Goal: Leave review/rating: Leave review/rating

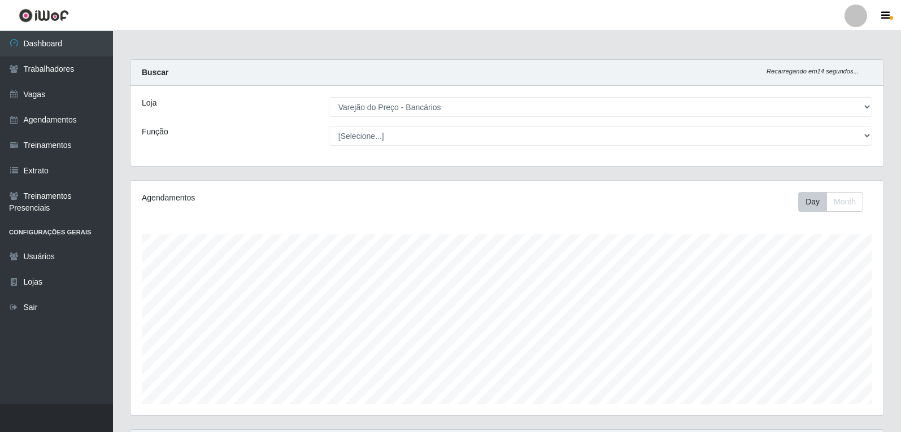
select select "157"
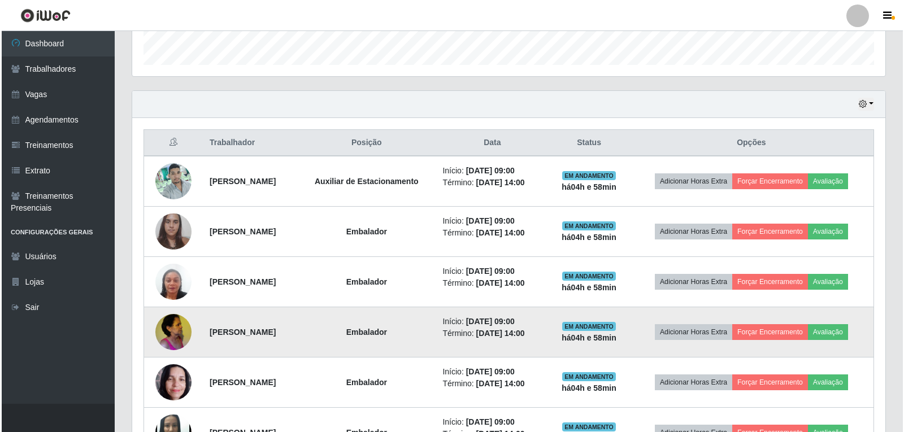
scroll to position [234, 753]
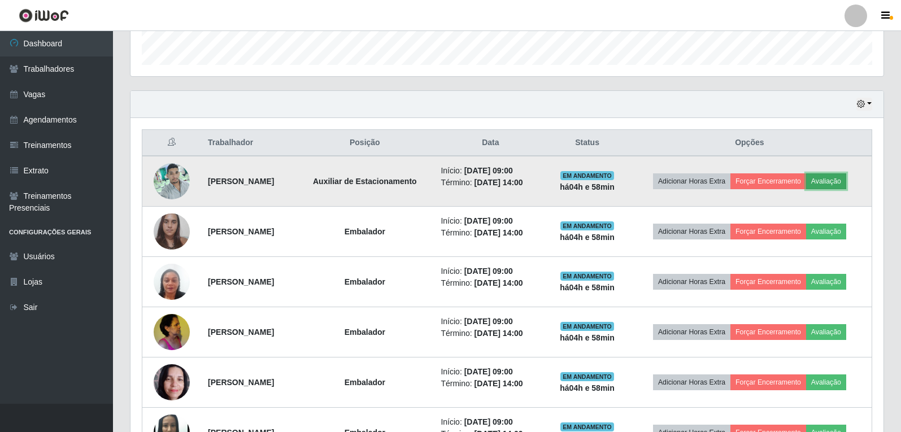
click at [840, 189] on button "Avaliação" at bounding box center [826, 181] width 40 height 16
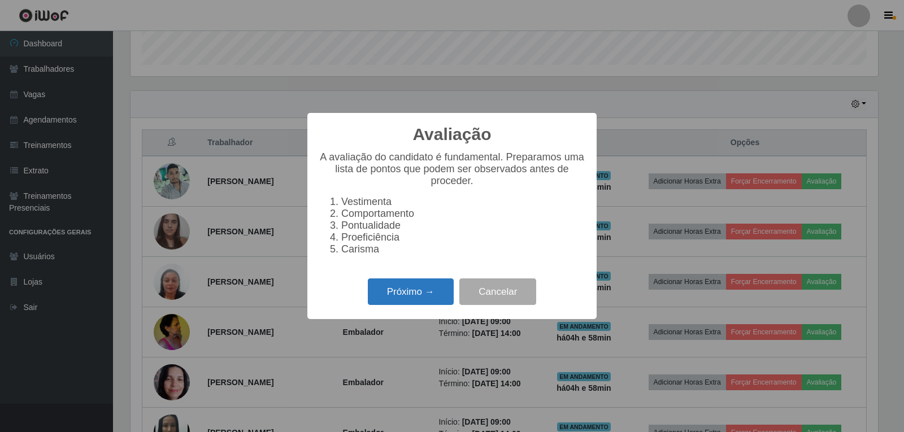
click at [421, 296] on button "Próximo →" at bounding box center [411, 292] width 86 height 27
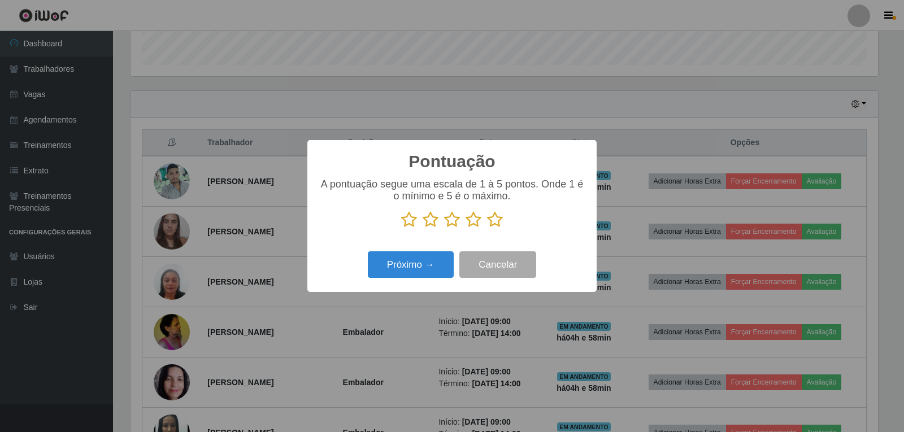
click at [491, 222] on icon at bounding box center [495, 219] width 16 height 17
click at [487, 228] on input "radio" at bounding box center [487, 228] width 0 height 0
click at [411, 272] on button "Próximo →" at bounding box center [411, 264] width 86 height 27
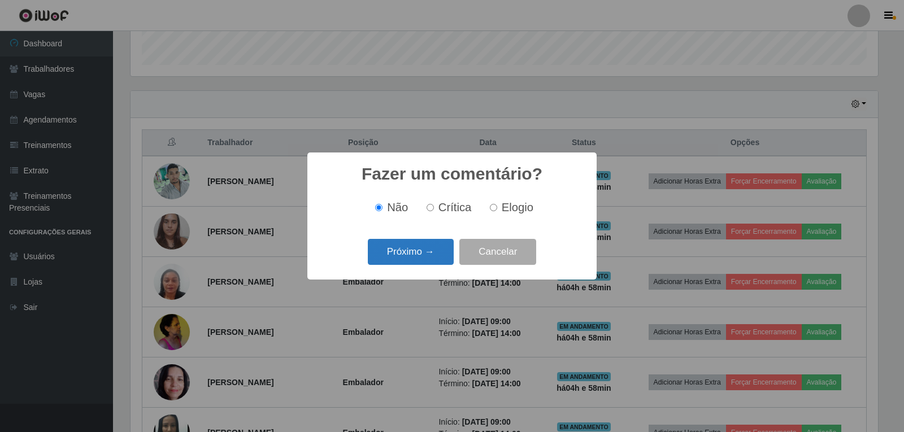
click at [421, 254] on button "Próximo →" at bounding box center [411, 252] width 86 height 27
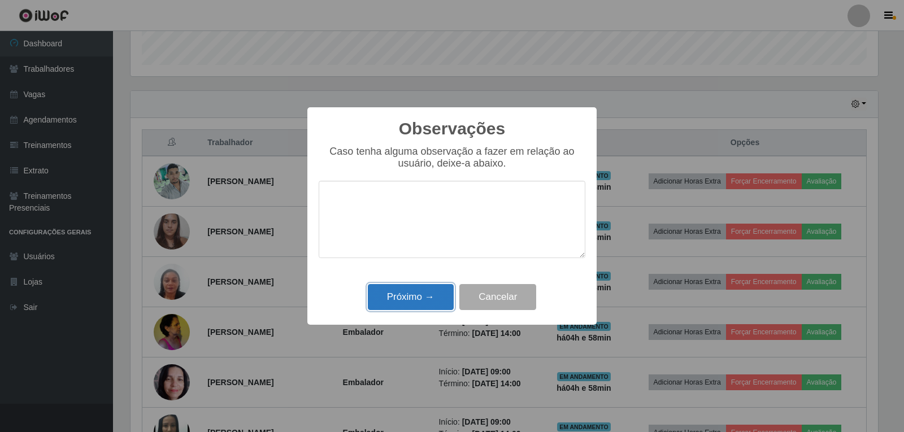
click at [427, 294] on button "Próximo →" at bounding box center [411, 297] width 86 height 27
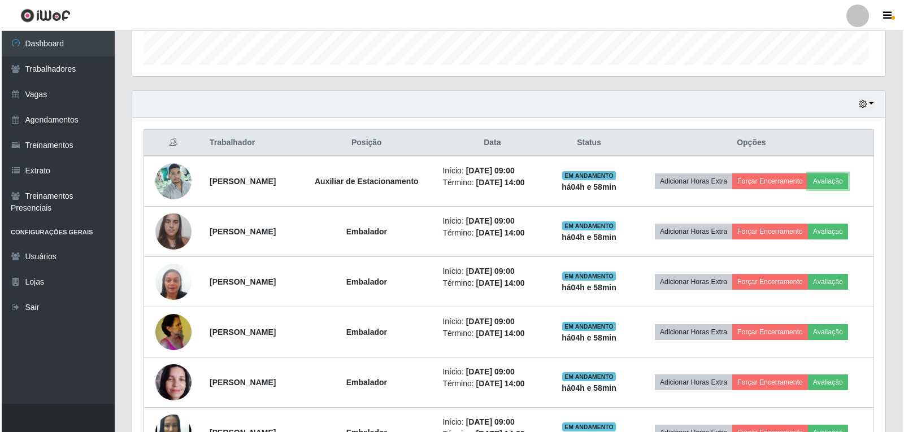
scroll to position [234, 753]
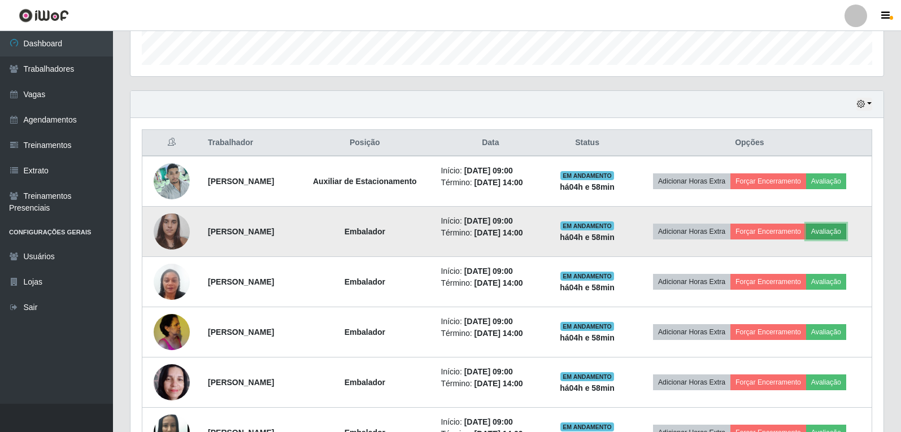
click at [837, 233] on button "Avaliação" at bounding box center [826, 232] width 40 height 16
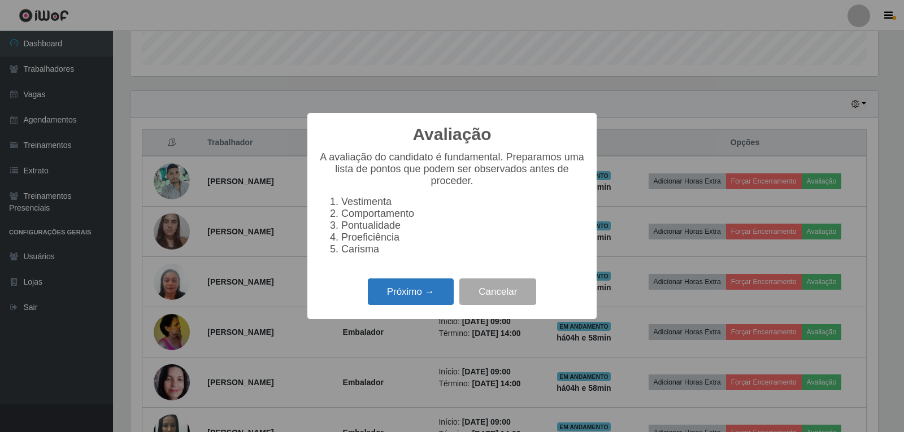
click at [396, 305] on button "Próximo →" at bounding box center [411, 292] width 86 height 27
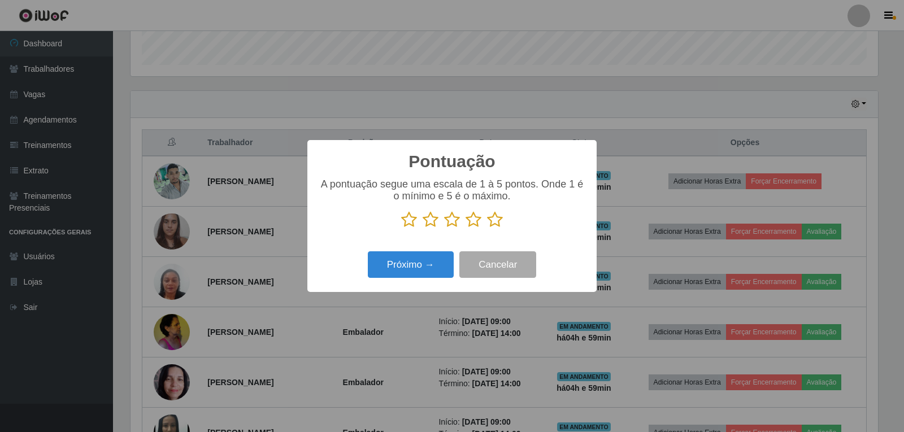
click at [497, 221] on icon at bounding box center [495, 219] width 16 height 17
click at [487, 228] on input "radio" at bounding box center [487, 228] width 0 height 0
click at [407, 272] on button "Próximo →" at bounding box center [411, 264] width 86 height 27
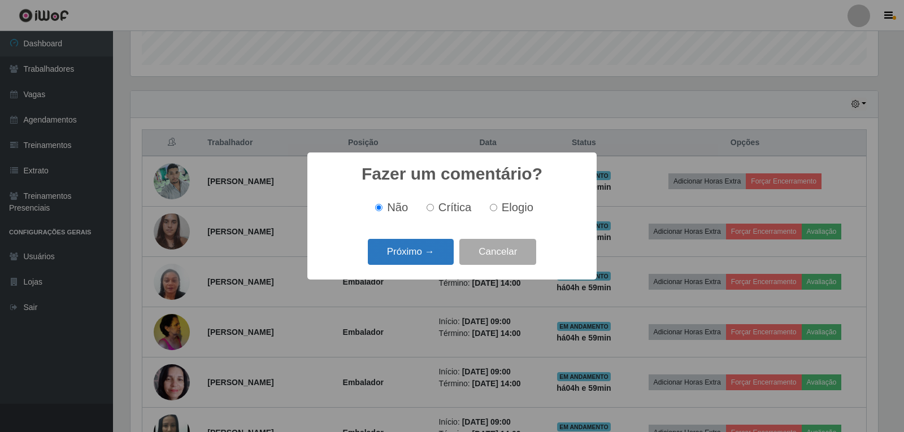
click at [433, 260] on button "Próximo →" at bounding box center [411, 252] width 86 height 27
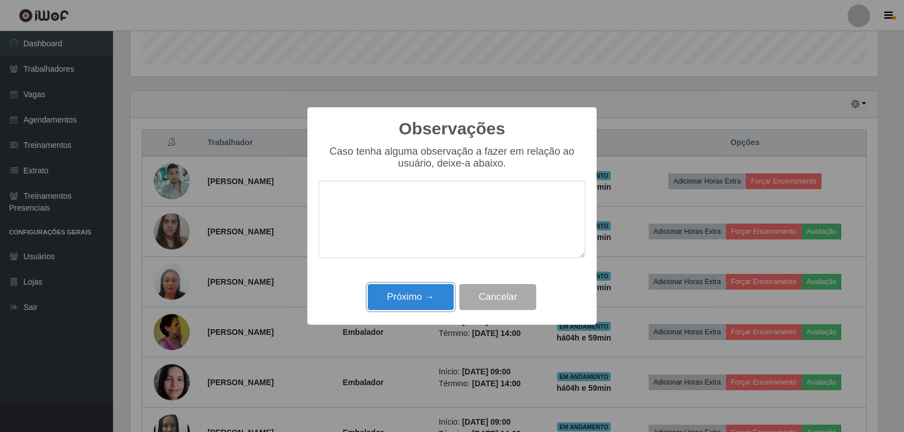
drag, startPoint x: 427, startPoint y: 299, endPoint x: 497, endPoint y: 286, distance: 71.7
click at [434, 299] on button "Próximo →" at bounding box center [411, 297] width 86 height 27
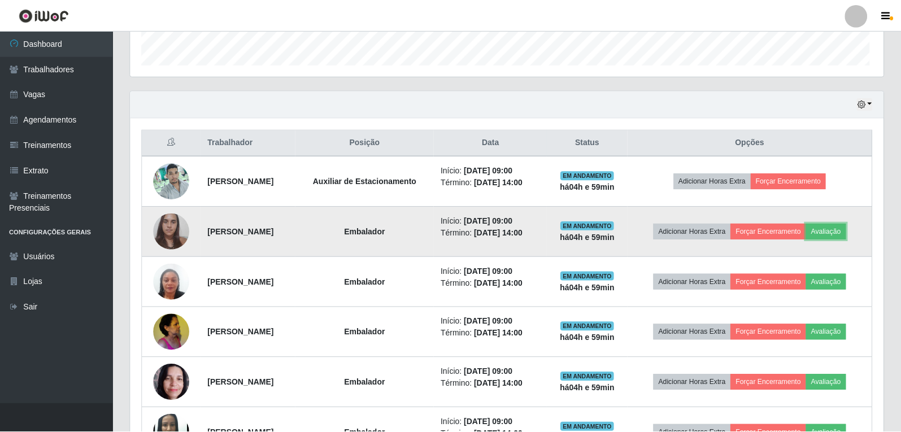
scroll to position [234, 753]
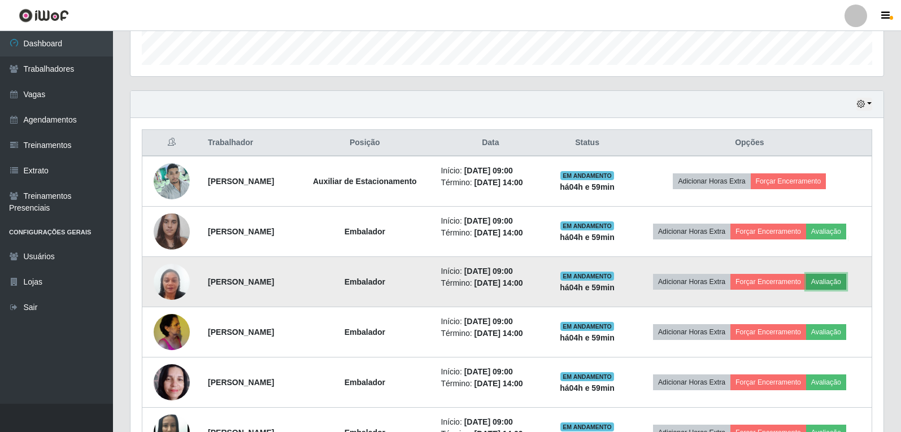
click at [834, 285] on button "Avaliação" at bounding box center [826, 282] width 40 height 16
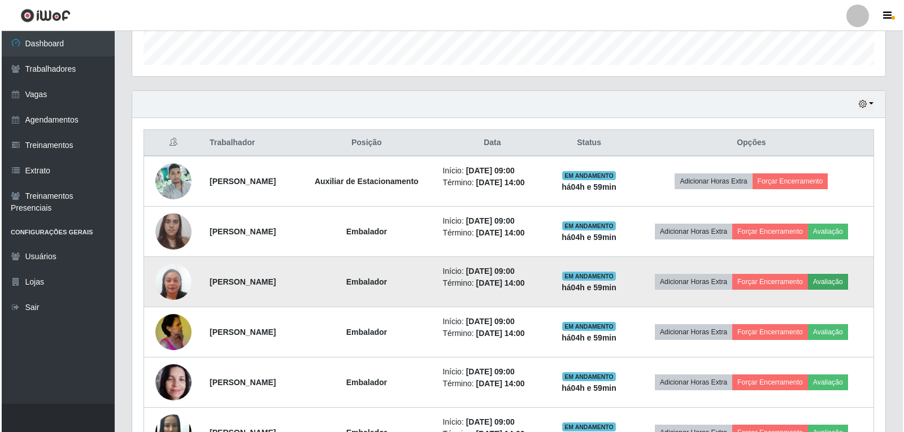
scroll to position [234, 747]
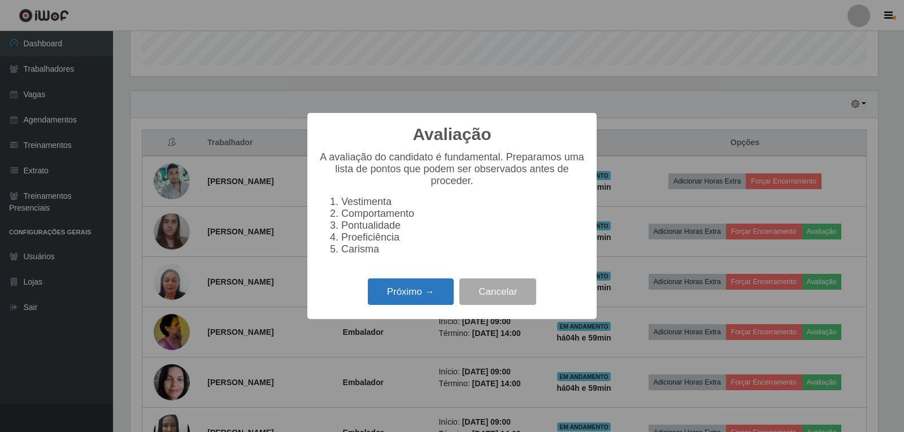
click at [410, 292] on button "Próximo →" at bounding box center [411, 292] width 86 height 27
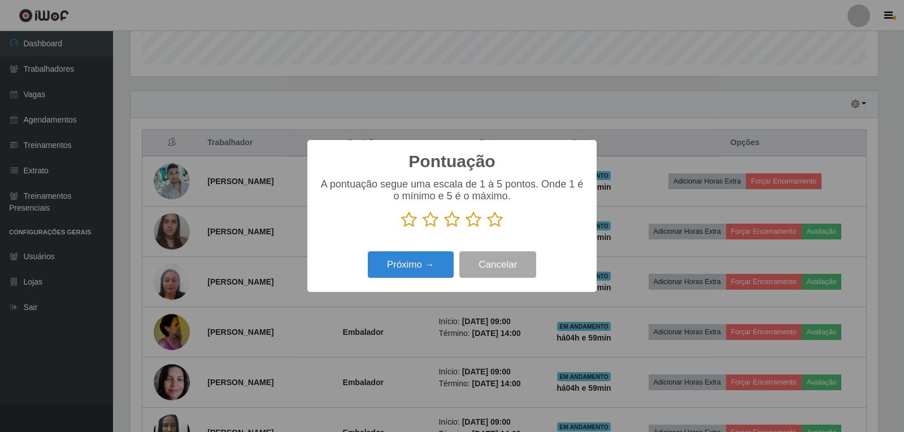
scroll to position [564705, 564192]
click at [492, 221] on icon at bounding box center [495, 219] width 16 height 17
click at [487, 228] on input "radio" at bounding box center [487, 228] width 0 height 0
click at [407, 269] on button "Próximo →" at bounding box center [411, 264] width 86 height 27
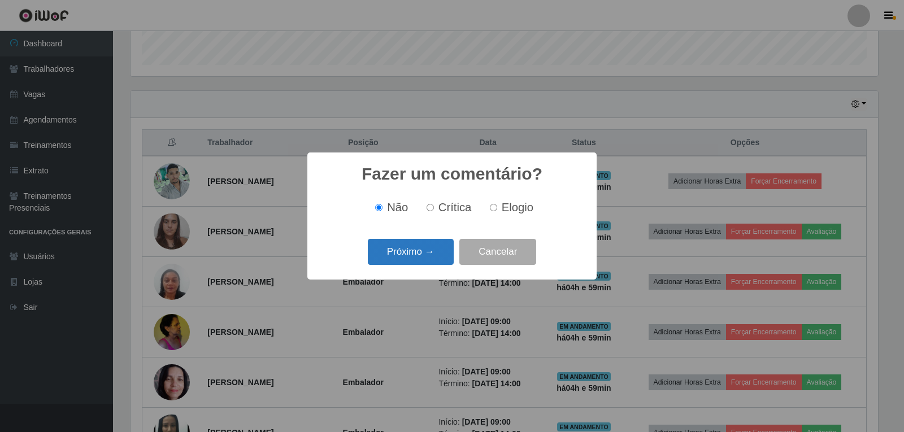
click at [408, 263] on button "Próximo →" at bounding box center [411, 252] width 86 height 27
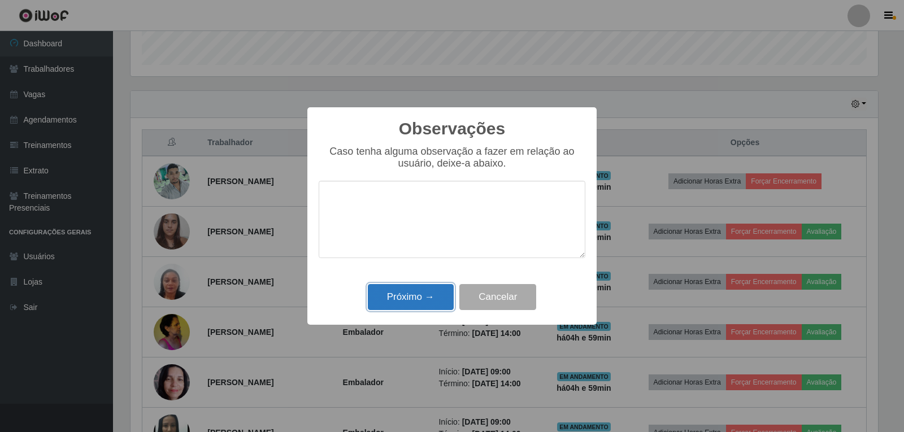
click at [424, 296] on button "Próximo →" at bounding box center [411, 297] width 86 height 27
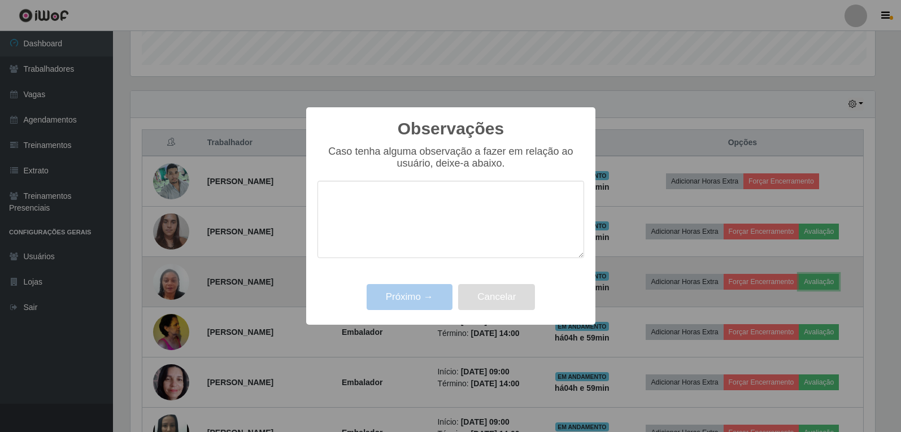
scroll to position [234, 753]
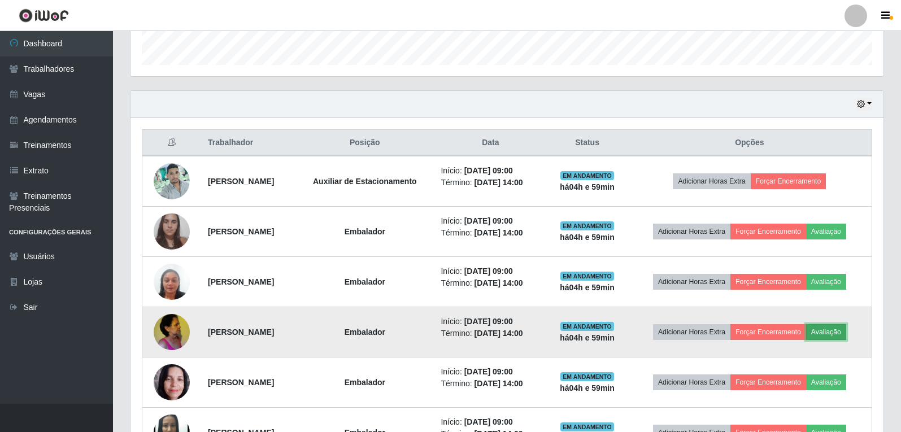
click at [837, 333] on button "Avaliação" at bounding box center [826, 332] width 40 height 16
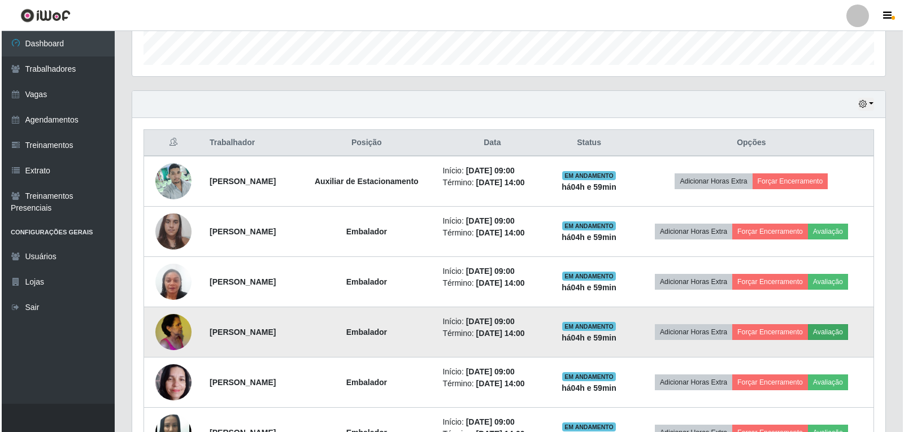
scroll to position [234, 747]
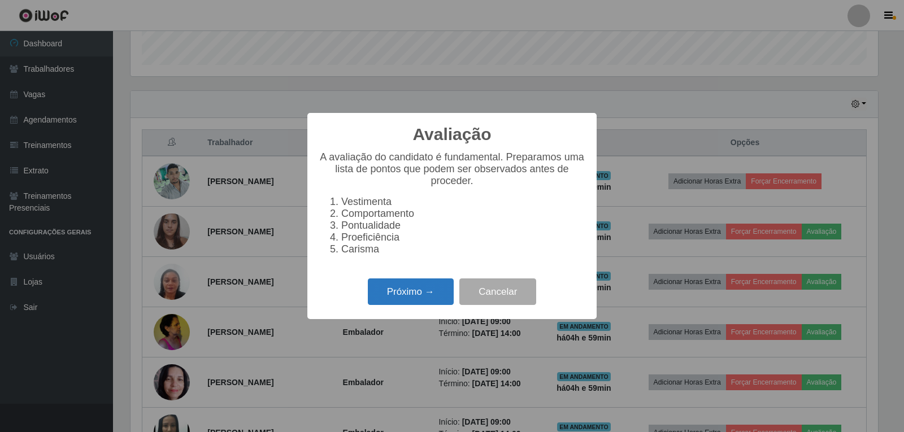
click at [398, 294] on button "Próximo →" at bounding box center [411, 292] width 86 height 27
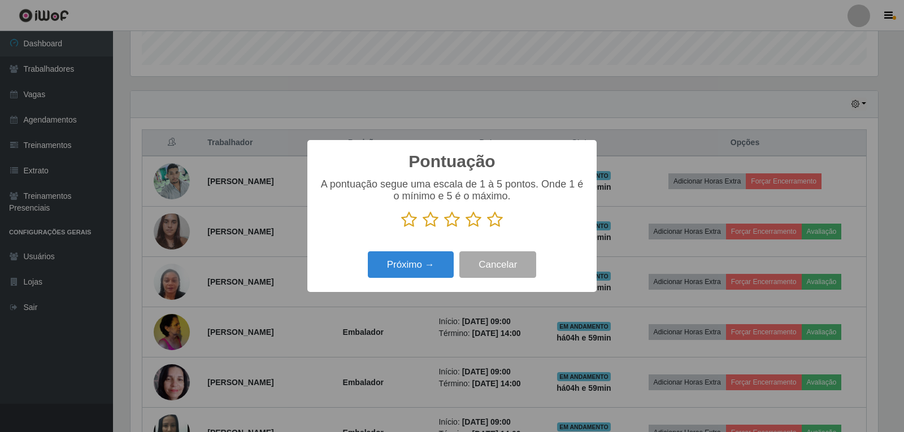
scroll to position [564705, 564192]
click at [496, 221] on icon at bounding box center [495, 219] width 16 height 17
click at [487, 228] on input "radio" at bounding box center [487, 228] width 0 height 0
click at [438, 260] on button "Próximo →" at bounding box center [411, 264] width 86 height 27
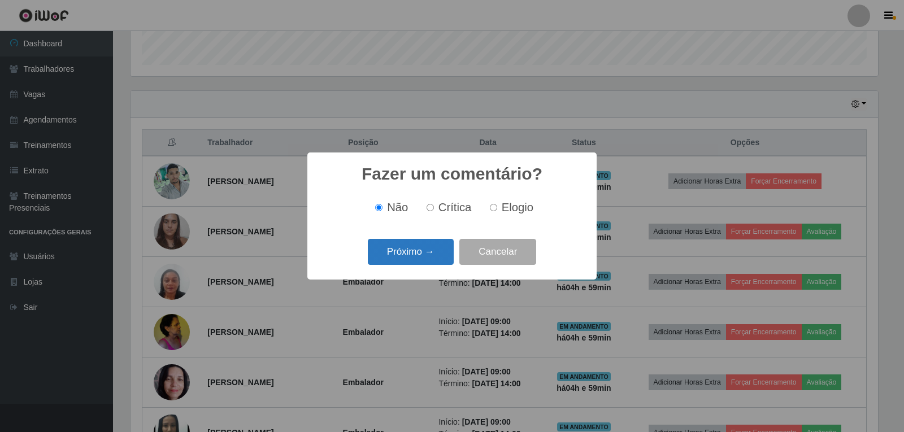
click at [425, 259] on button "Próximo →" at bounding box center [411, 252] width 86 height 27
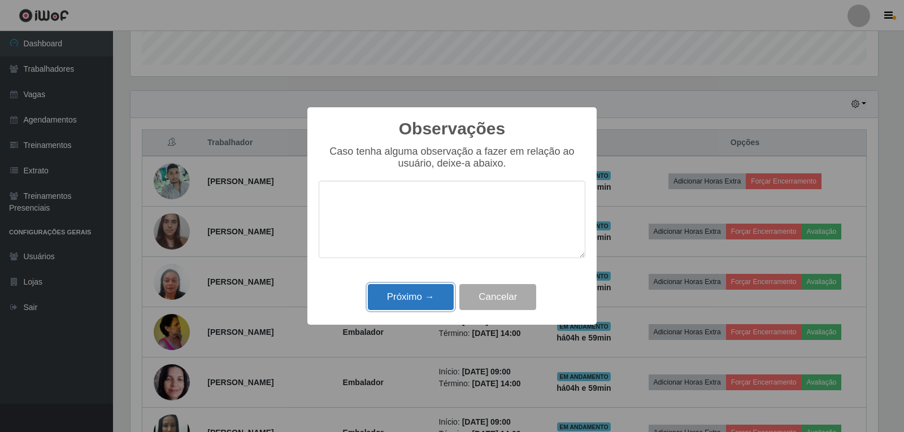
click at [398, 294] on button "Próximo →" at bounding box center [411, 297] width 86 height 27
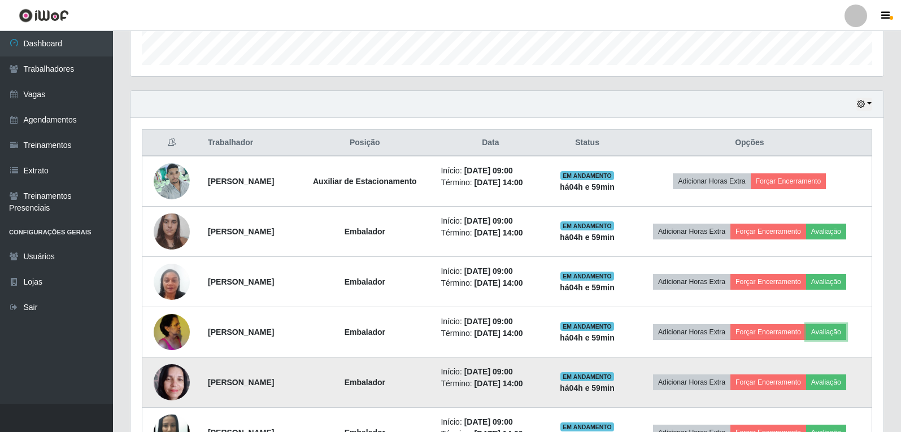
scroll to position [395, 0]
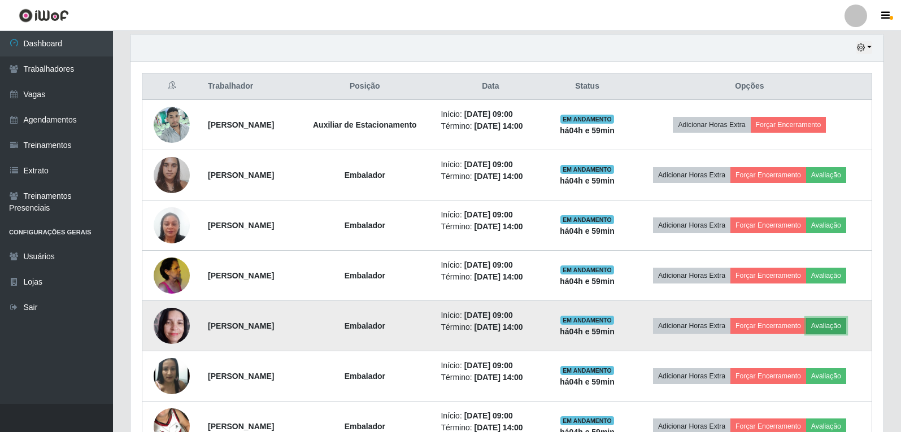
click at [833, 323] on button "Avaliação" at bounding box center [826, 326] width 40 height 16
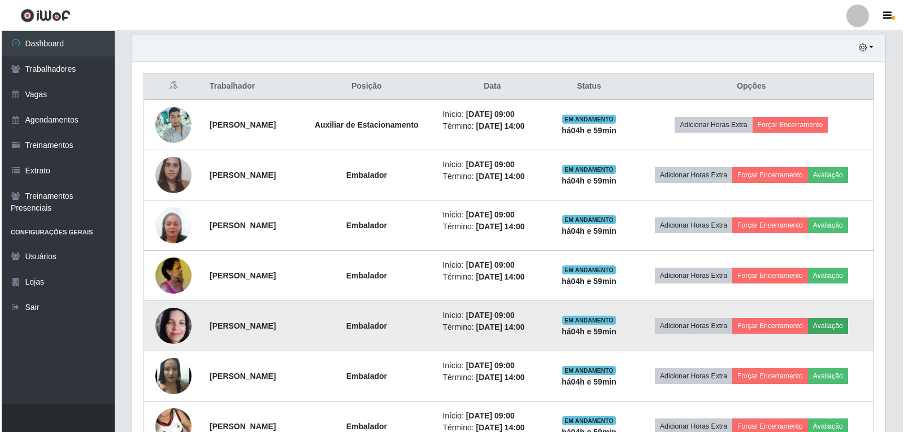
scroll to position [234, 747]
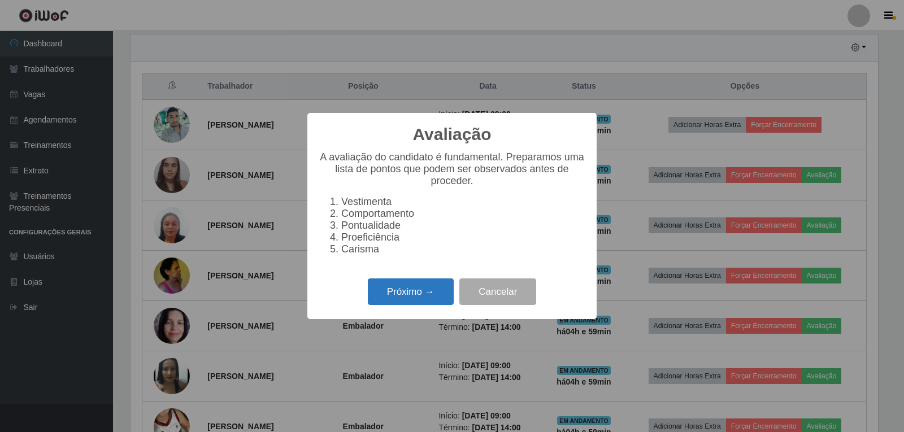
click at [417, 293] on button "Próximo →" at bounding box center [411, 292] width 86 height 27
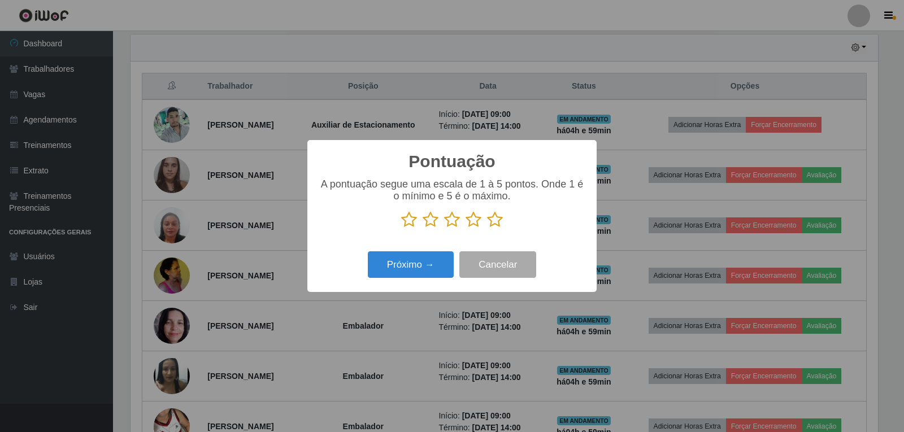
click at [495, 220] on icon at bounding box center [495, 219] width 16 height 17
click at [487, 228] on input "radio" at bounding box center [487, 228] width 0 height 0
click at [397, 263] on button "Próximo →" at bounding box center [411, 264] width 86 height 27
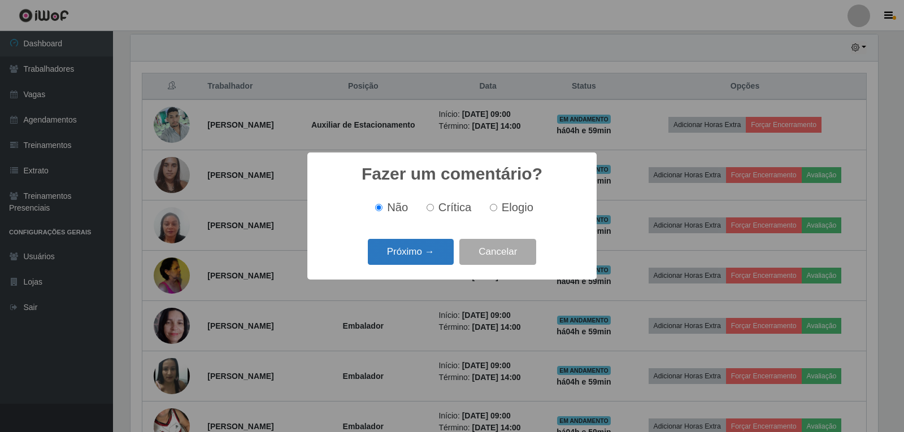
click at [427, 248] on button "Próximo →" at bounding box center [411, 252] width 86 height 27
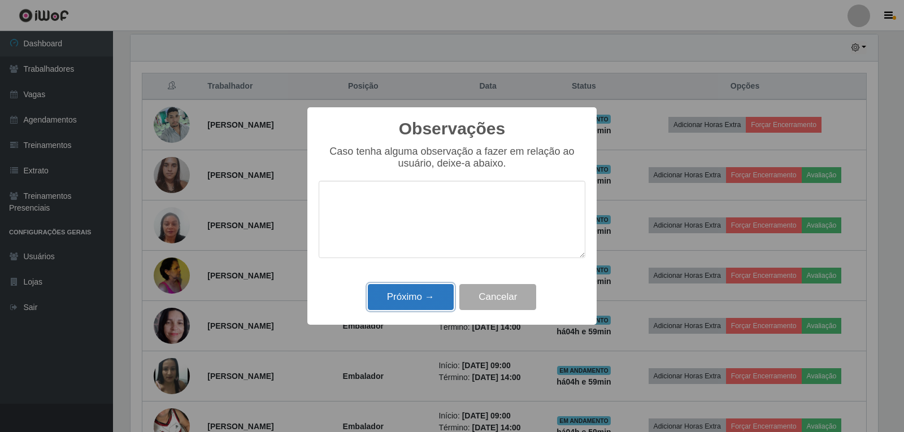
click at [410, 293] on button "Próximo →" at bounding box center [411, 297] width 86 height 27
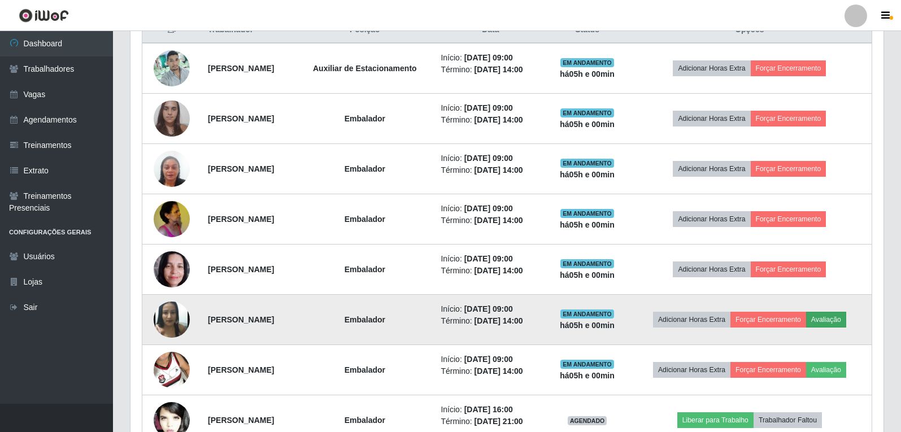
drag, startPoint x: 864, startPoint y: 324, endPoint x: 856, endPoint y: 318, distance: 10.2
click at [862, 321] on td "Adicionar Horas Extra Forçar Encerramento Avaliação" at bounding box center [750, 320] width 245 height 50
click at [846, 318] on button "Avaliação" at bounding box center [826, 320] width 40 height 16
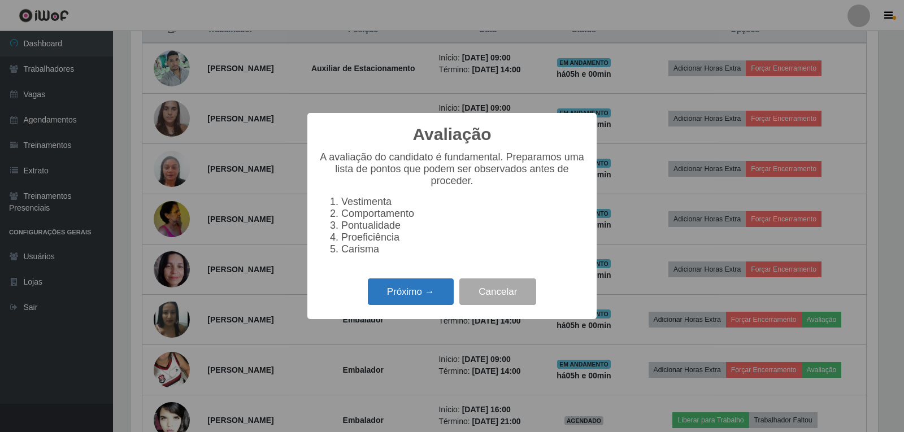
click at [428, 305] on button "Próximo →" at bounding box center [411, 292] width 86 height 27
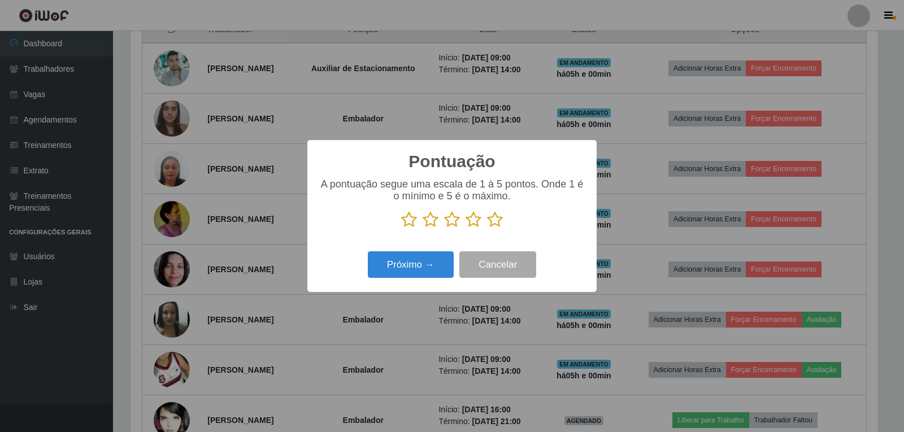
click at [501, 224] on icon at bounding box center [495, 219] width 16 height 17
click at [487, 228] on input "radio" at bounding box center [487, 228] width 0 height 0
click at [403, 265] on button "Próximo →" at bounding box center [411, 264] width 86 height 27
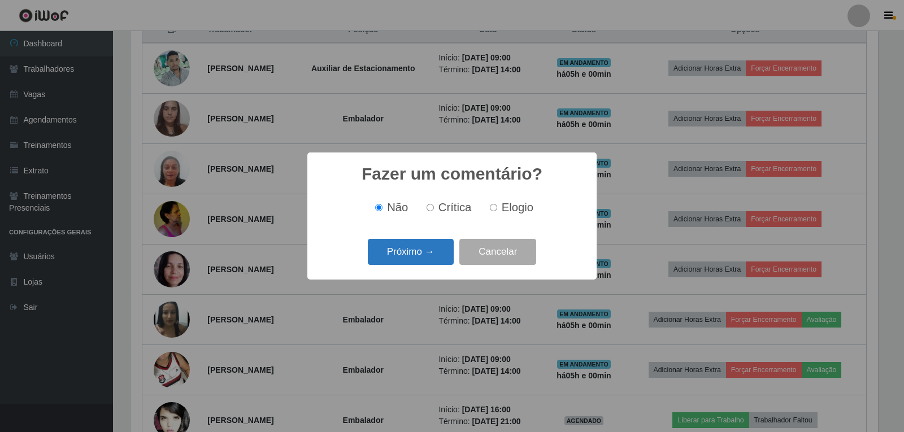
click at [443, 250] on button "Próximo →" at bounding box center [411, 252] width 86 height 27
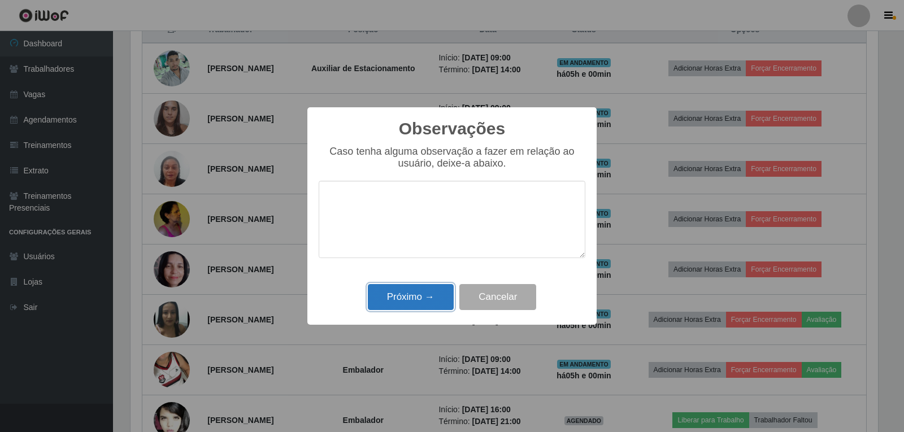
click at [404, 292] on button "Próximo →" at bounding box center [411, 297] width 86 height 27
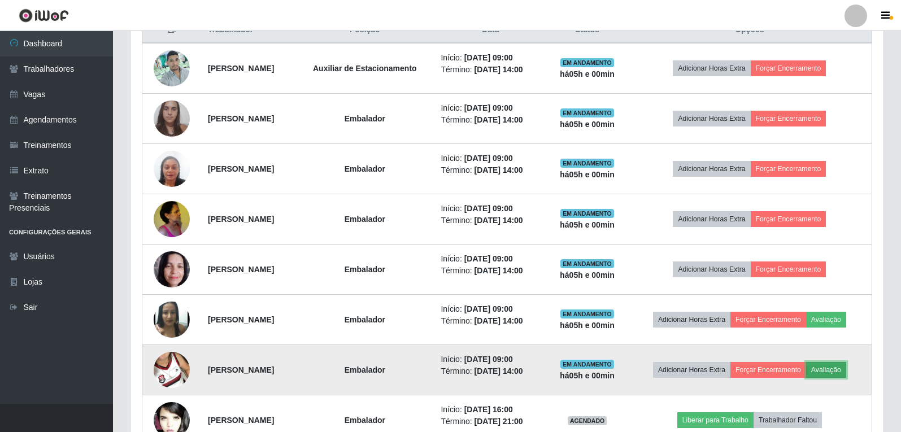
click at [846, 370] on button "Avaliação" at bounding box center [826, 370] width 40 height 16
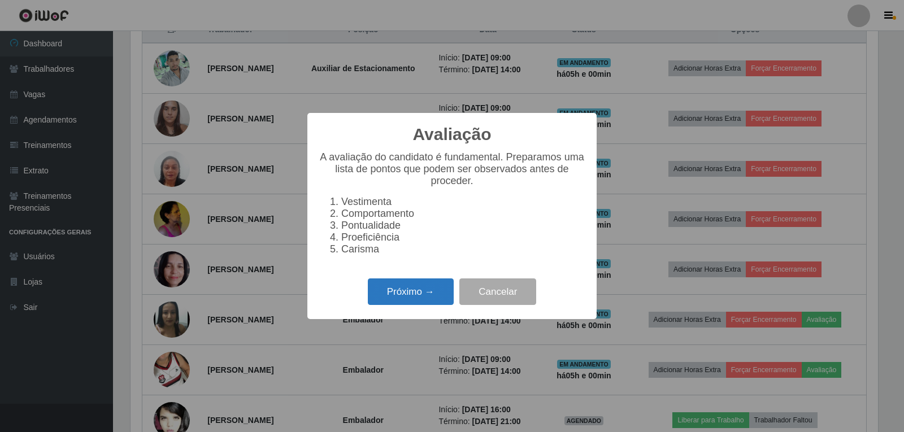
click at [391, 301] on button "Próximo →" at bounding box center [411, 292] width 86 height 27
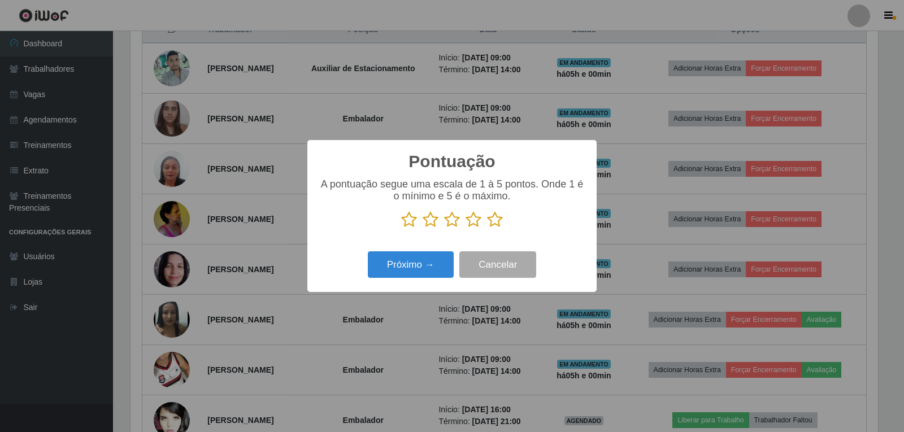
click at [488, 226] on icon at bounding box center [495, 219] width 16 height 17
click at [487, 228] on input "radio" at bounding box center [487, 228] width 0 height 0
click at [399, 268] on button "Próximo →" at bounding box center [411, 264] width 86 height 27
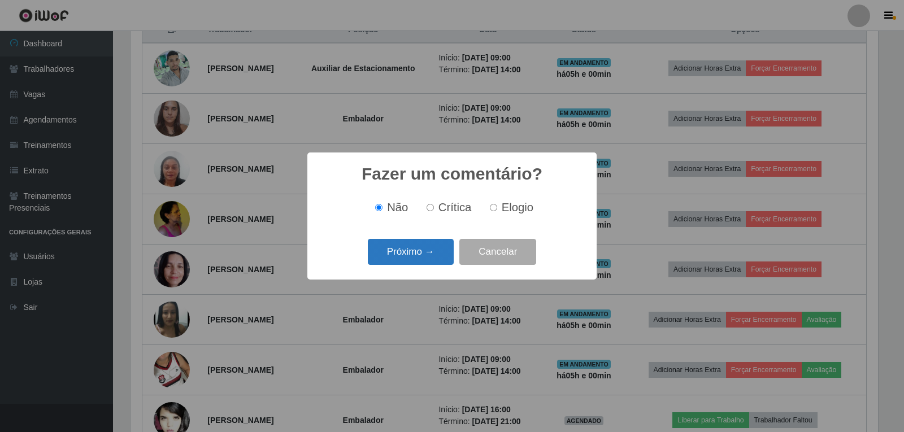
click at [401, 262] on button "Próximo →" at bounding box center [411, 252] width 86 height 27
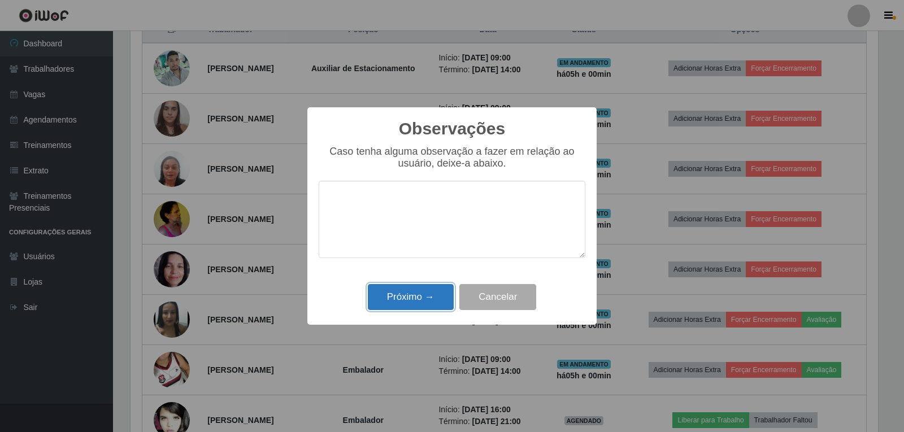
click at [400, 298] on button "Próximo →" at bounding box center [411, 297] width 86 height 27
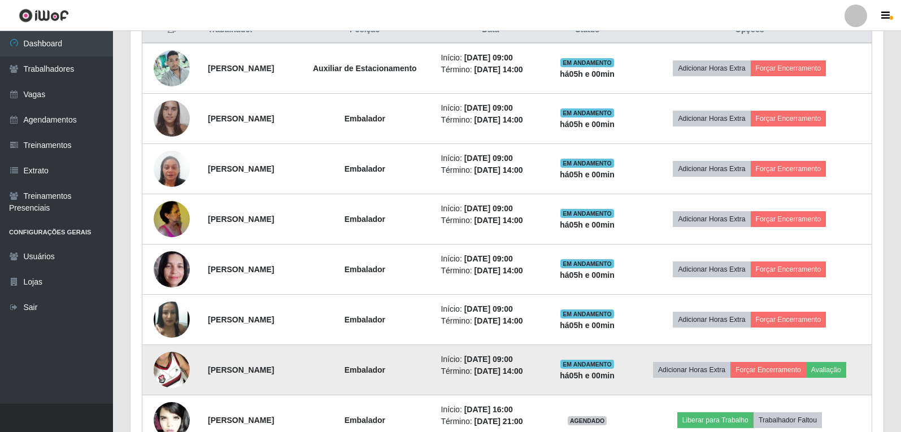
click at [845, 360] on td "Adicionar Horas Extra Forçar Encerramento Avaliação" at bounding box center [750, 370] width 245 height 50
click at [842, 369] on button "Avaliação" at bounding box center [826, 370] width 40 height 16
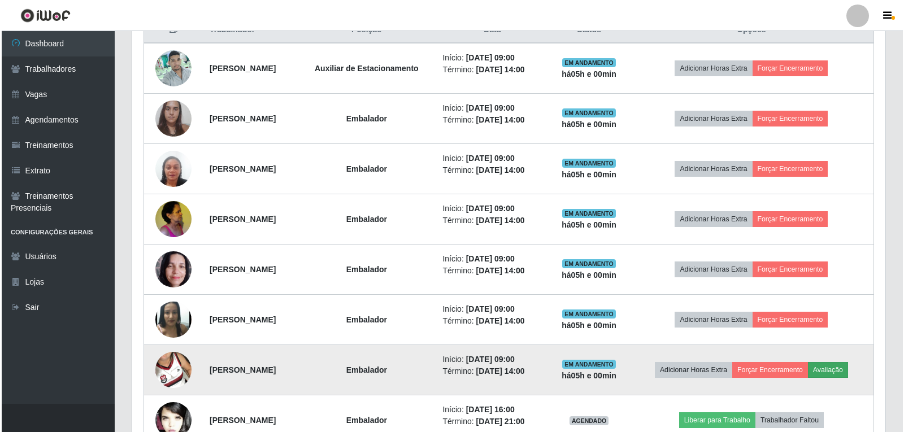
scroll to position [234, 747]
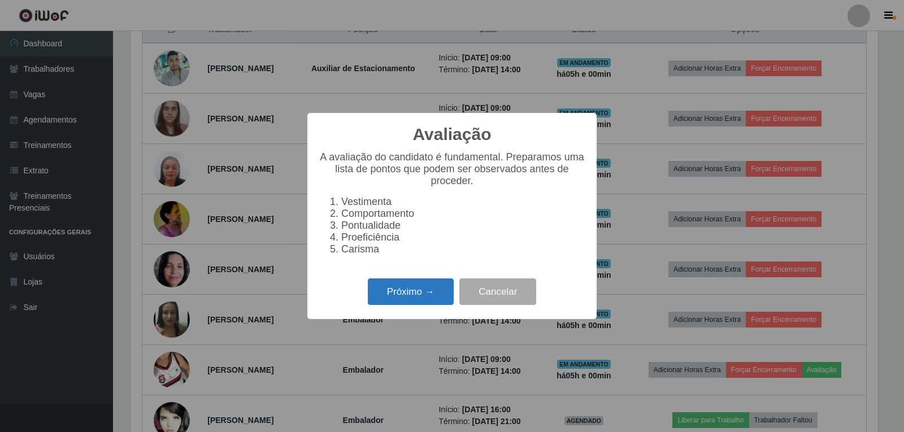
click at [374, 305] on button "Próximo →" at bounding box center [411, 292] width 86 height 27
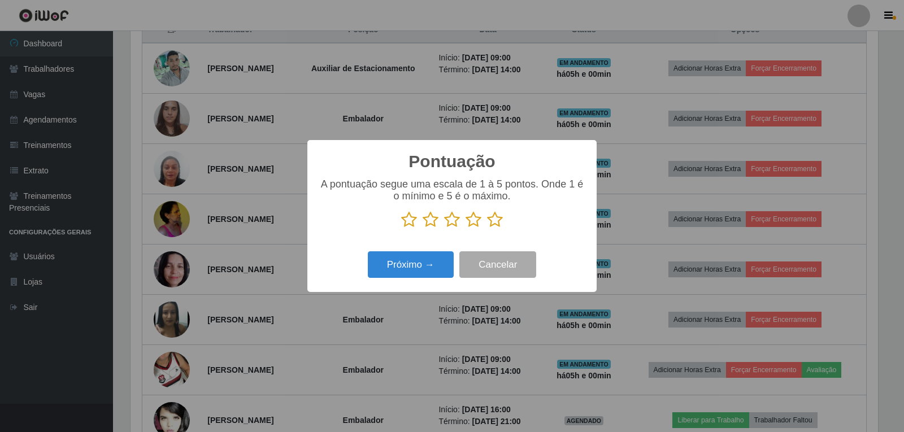
scroll to position [564705, 564192]
click at [493, 222] on icon at bounding box center [495, 219] width 16 height 17
click at [487, 228] on input "radio" at bounding box center [487, 228] width 0 height 0
click at [435, 267] on button "Próximo →" at bounding box center [411, 264] width 86 height 27
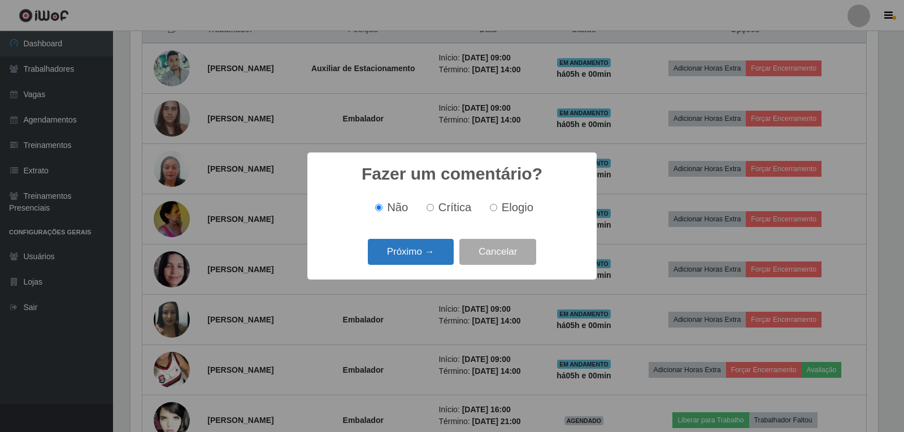
click at [421, 265] on button "Próximo →" at bounding box center [411, 252] width 86 height 27
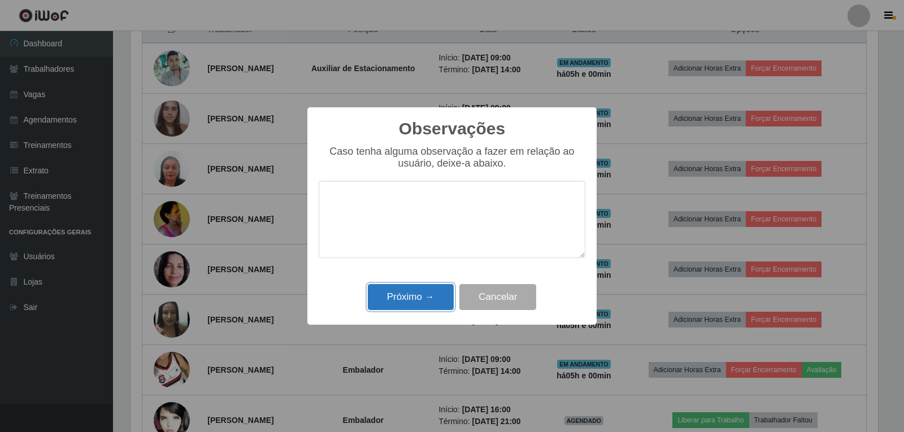
click at [415, 298] on button "Próximo →" at bounding box center [411, 297] width 86 height 27
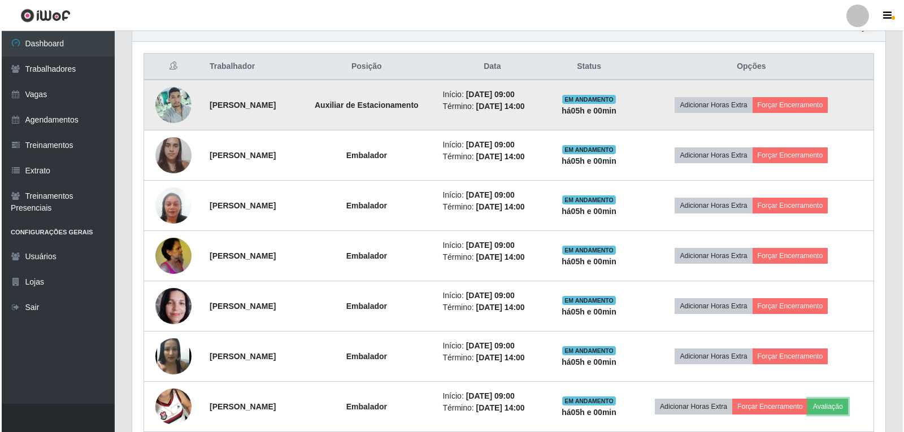
scroll to position [395, 0]
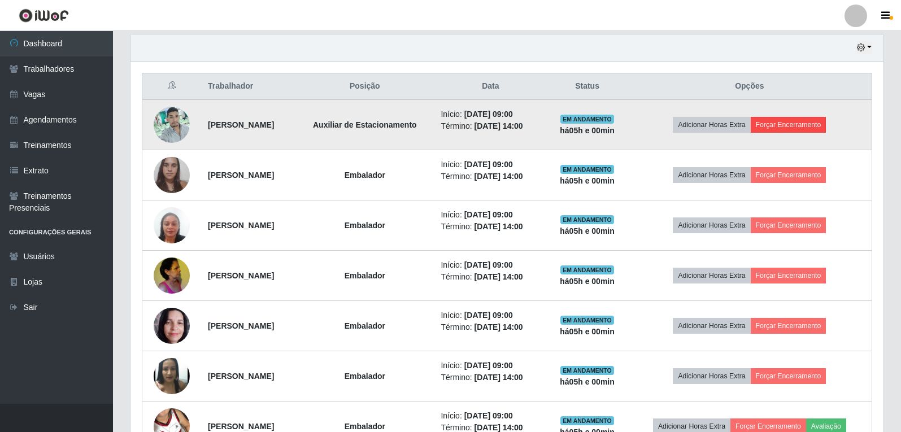
drag, startPoint x: 794, startPoint y: 118, endPoint x: 792, endPoint y: 125, distance: 7.5
click at [794, 124] on td "Adicionar Horas Extra Forçar Encerramento" at bounding box center [750, 124] width 245 height 51
click at [789, 125] on button "Forçar Encerramento" at bounding box center [789, 125] width 76 height 16
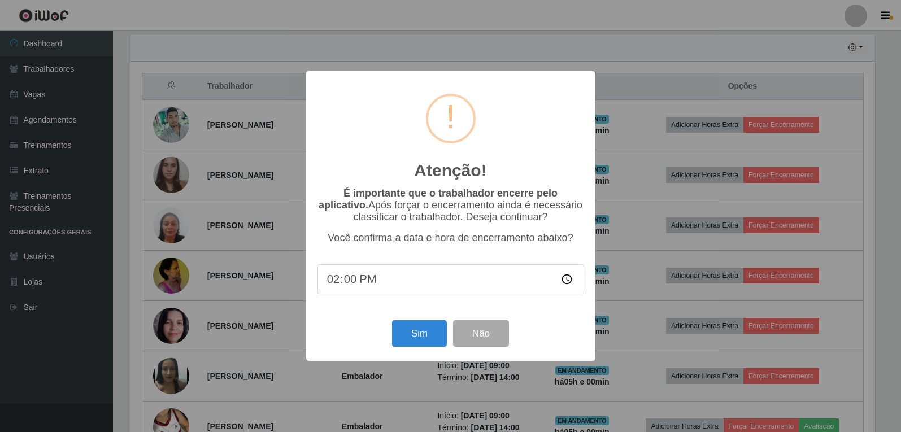
scroll to position [234, 747]
click at [425, 341] on button "Sim" at bounding box center [420, 333] width 55 height 27
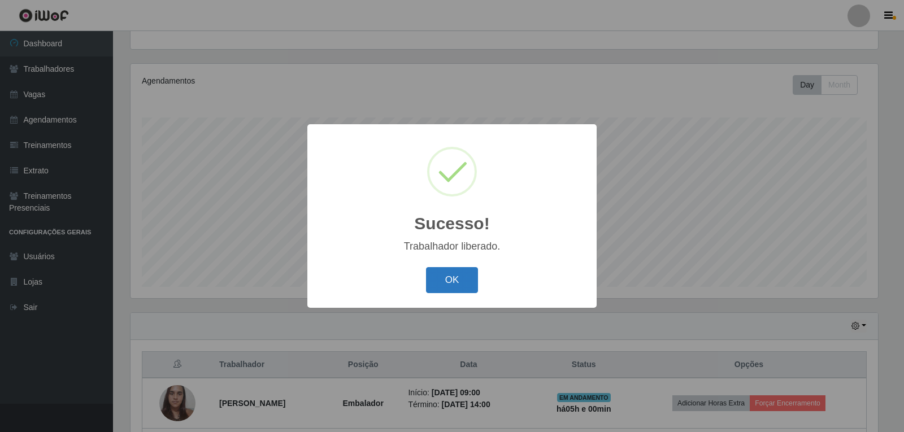
click at [450, 278] on button "OK" at bounding box center [452, 280] width 53 height 27
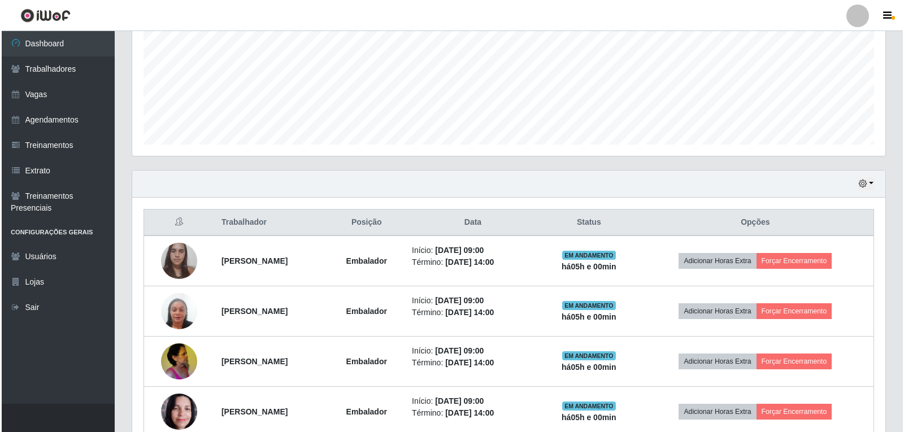
scroll to position [286, 0]
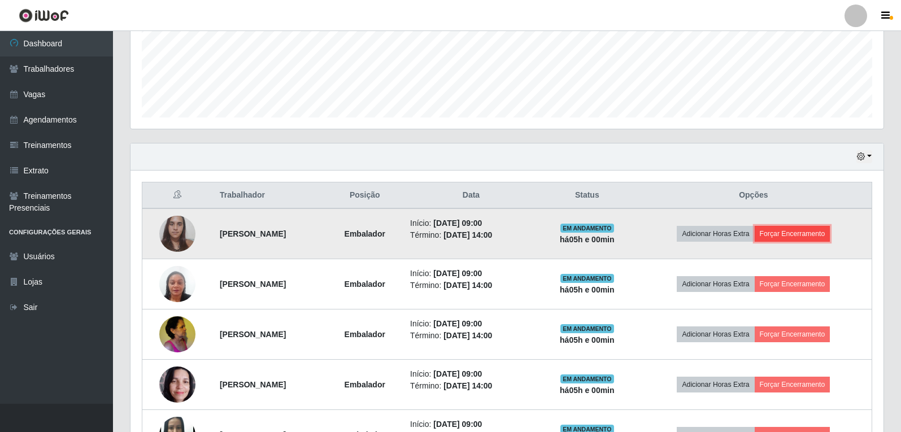
click at [780, 239] on button "Forçar Encerramento" at bounding box center [793, 234] width 76 height 16
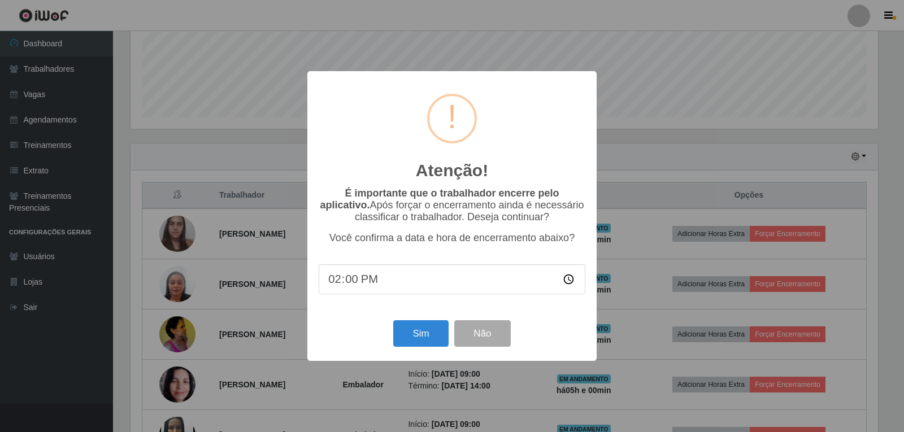
scroll to position [564705, 564192]
click at [426, 335] on button "Sim" at bounding box center [420, 333] width 55 height 27
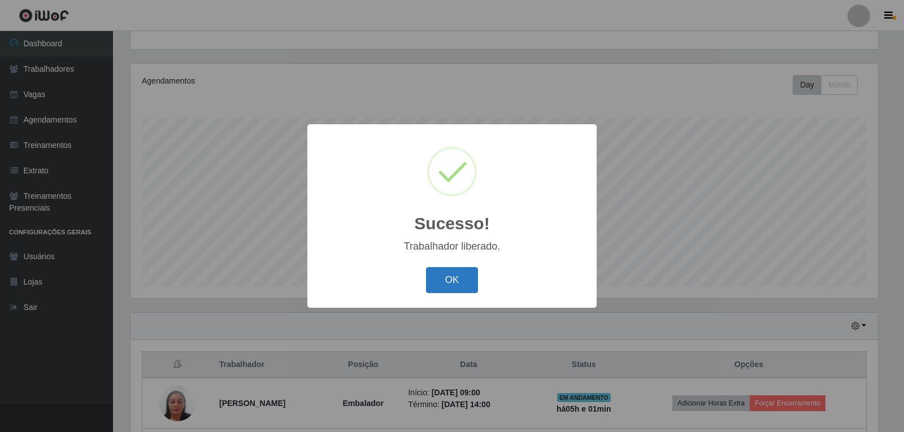
click at [471, 275] on button "OK" at bounding box center [452, 280] width 53 height 27
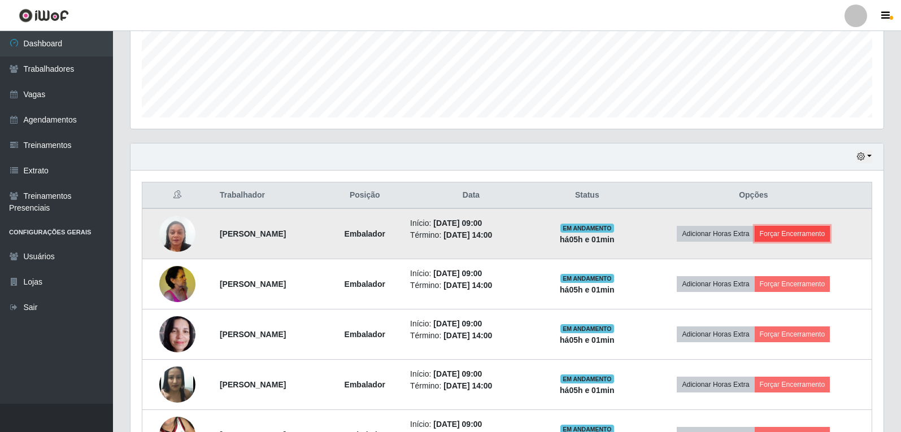
click at [806, 235] on button "Forçar Encerramento" at bounding box center [793, 234] width 76 height 16
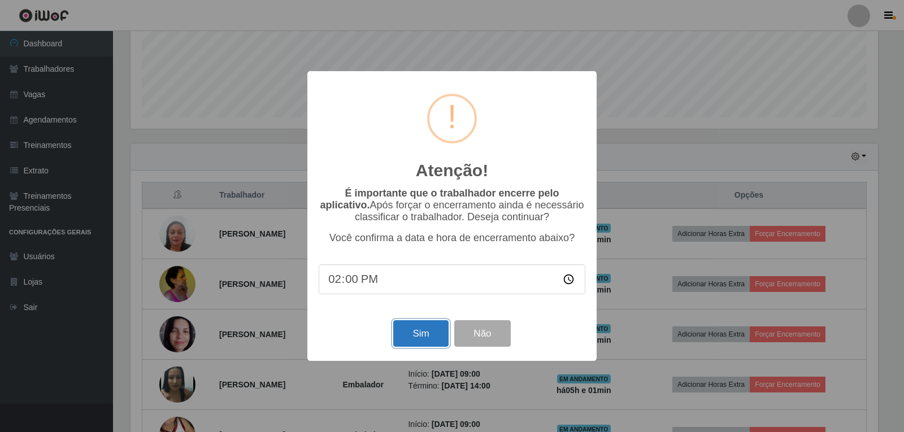
click at [421, 334] on button "Sim" at bounding box center [420, 333] width 55 height 27
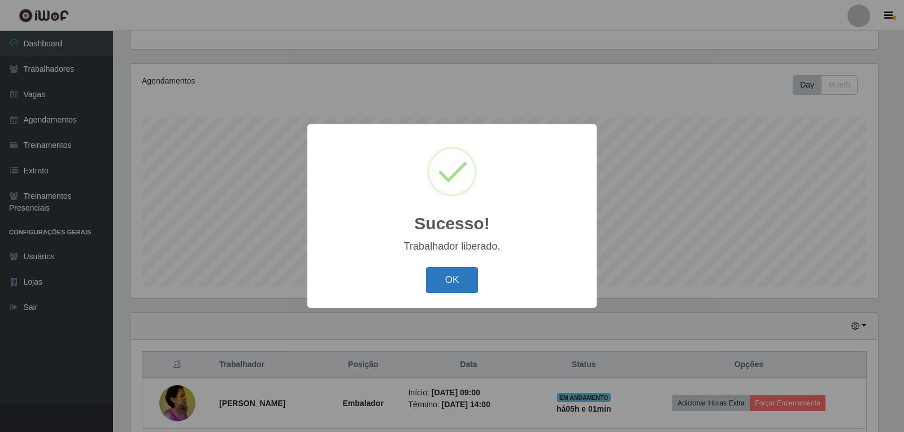
click at [456, 282] on button "OK" at bounding box center [452, 280] width 53 height 27
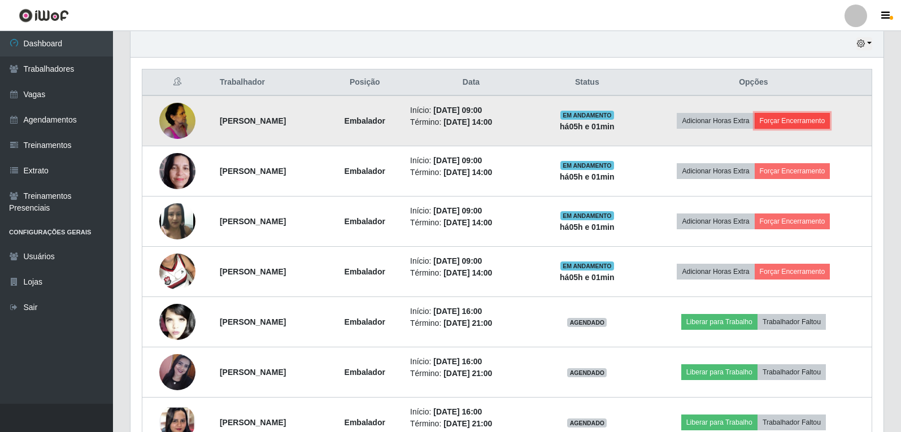
click at [814, 122] on button "Forçar Encerramento" at bounding box center [793, 121] width 76 height 16
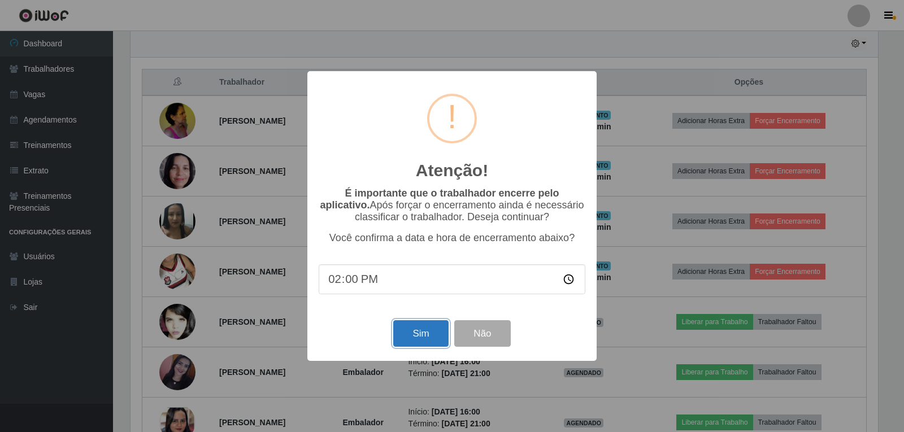
click at [422, 340] on button "Sim" at bounding box center [420, 333] width 55 height 27
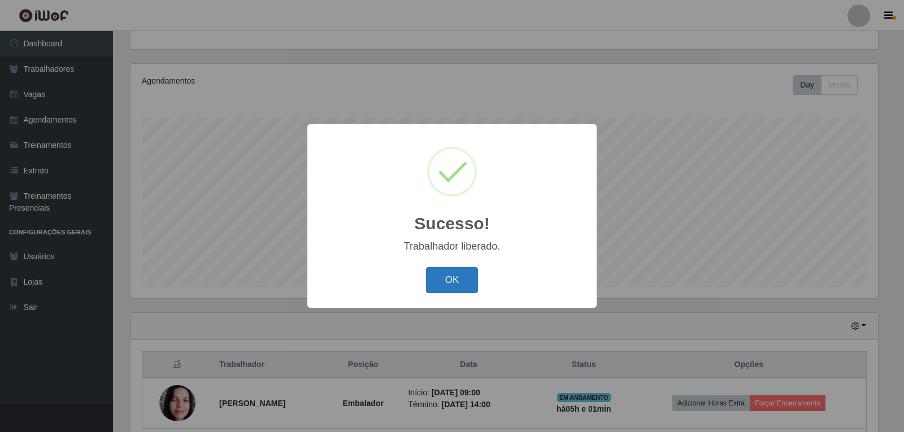
click at [440, 285] on button "OK" at bounding box center [452, 280] width 53 height 27
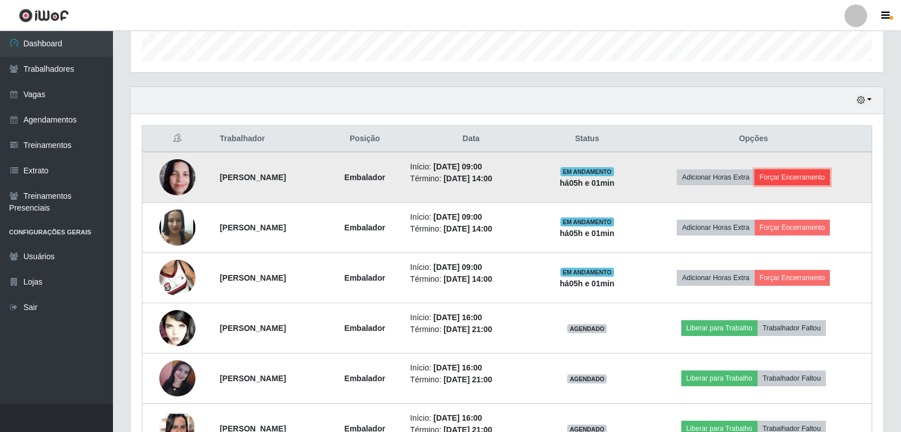
click at [821, 184] on button "Forçar Encerramento" at bounding box center [793, 177] width 76 height 16
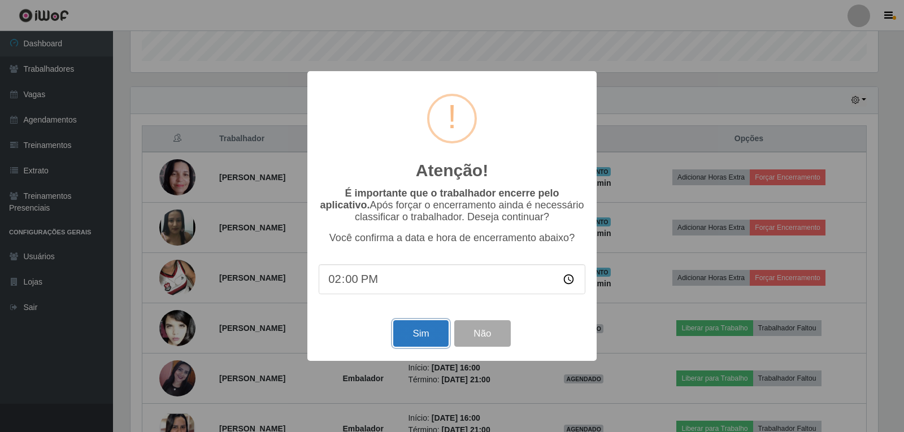
click at [419, 337] on button "Sim" at bounding box center [420, 333] width 55 height 27
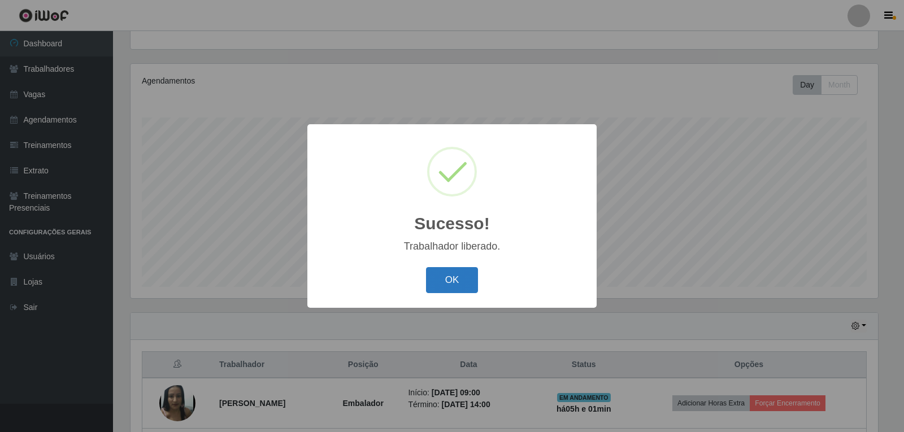
click at [454, 282] on button "OK" at bounding box center [452, 280] width 53 height 27
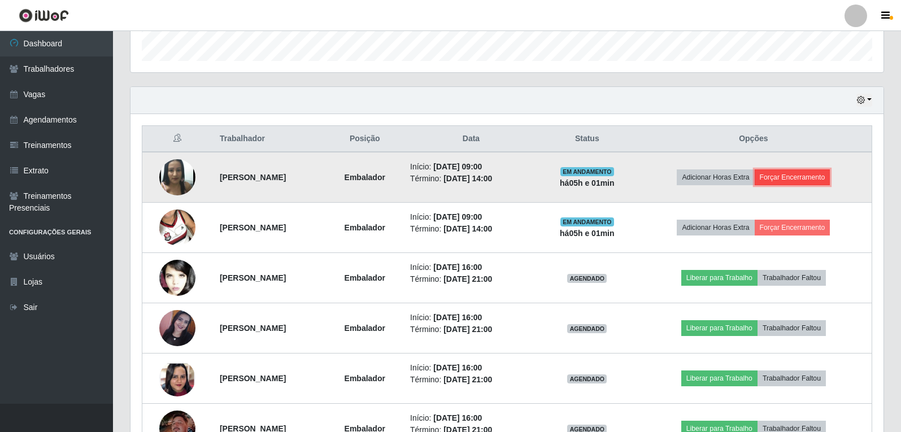
click at [787, 180] on button "Forçar Encerramento" at bounding box center [793, 177] width 76 height 16
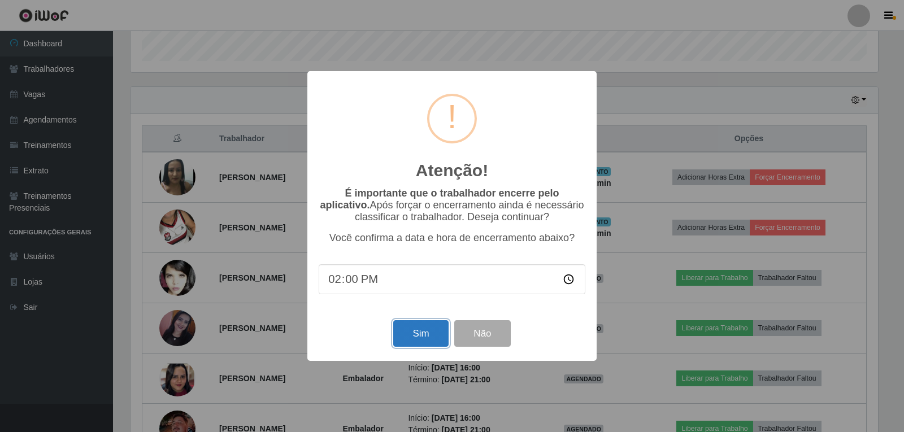
click at [399, 341] on button "Sim" at bounding box center [420, 333] width 55 height 27
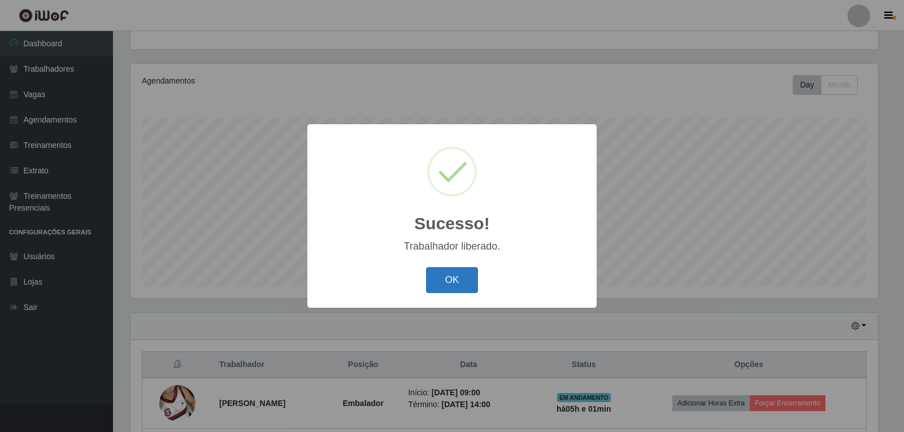
click at [443, 288] on button "OK" at bounding box center [452, 280] width 53 height 27
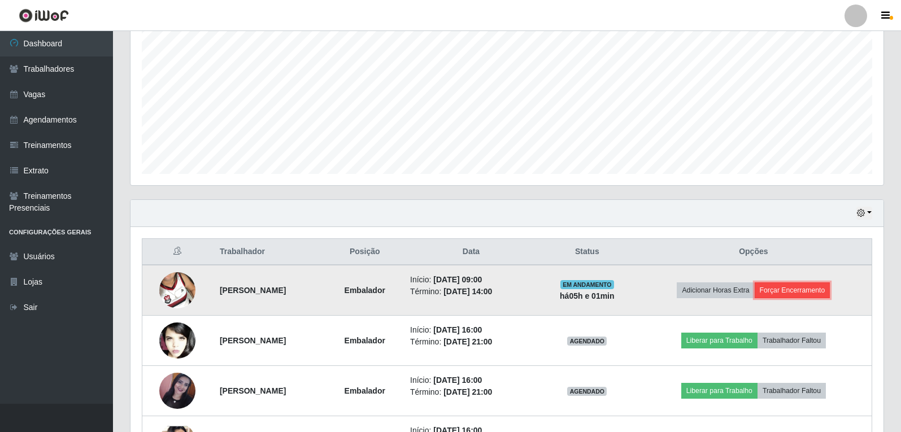
click at [804, 285] on button "Forçar Encerramento" at bounding box center [793, 290] width 76 height 16
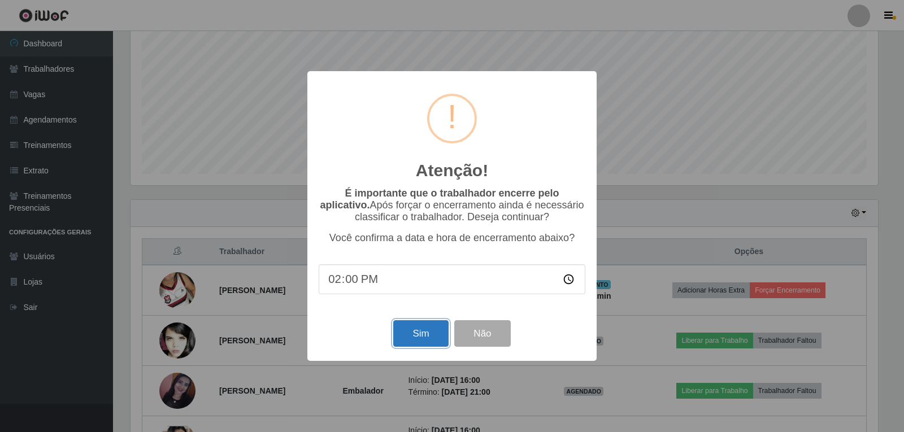
click at [433, 341] on button "Sim" at bounding box center [420, 333] width 55 height 27
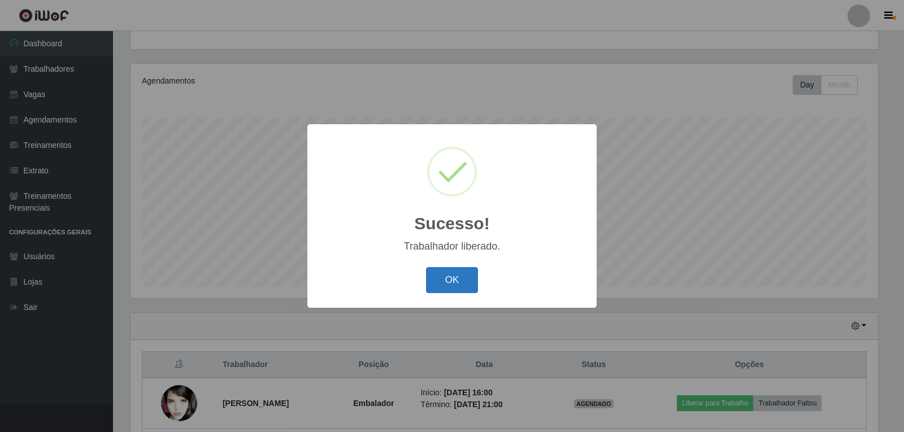
click at [453, 286] on button "OK" at bounding box center [452, 280] width 53 height 27
